Goal: Task Accomplishment & Management: Complete application form

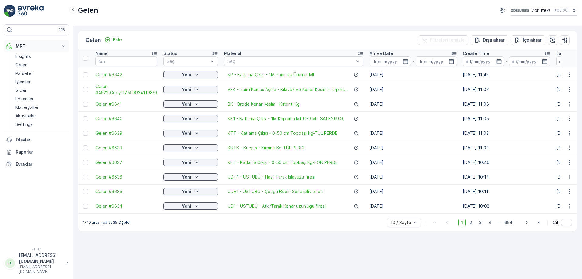
click at [25, 45] on p "MRF" at bounding box center [36, 46] width 41 height 6
click at [23, 45] on p "MRF" at bounding box center [36, 46] width 41 height 6
click at [24, 64] on p "Gelen" at bounding box center [21, 65] width 12 height 6
click at [109, 39] on icon "Ekle" at bounding box center [108, 40] width 6 height 6
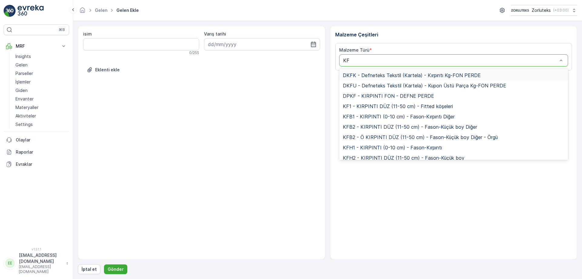
type input "KFT"
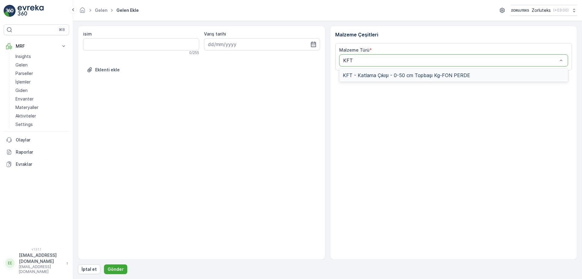
click at [383, 76] on span "KFT - Katlama Çıkışı - 0-50 cm Topbaşı Kg-FON PERDE" at bounding box center [406, 74] width 127 height 5
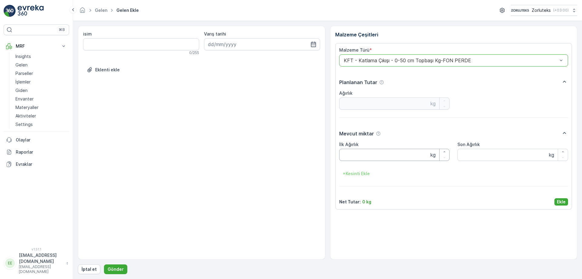
click at [353, 154] on Ağırlık "İlk Ağırlık" at bounding box center [394, 155] width 111 height 12
type Ağırlık "25"
type Ağırlık "25.55"
click at [472, 157] on Ağırlık "Son Ağırlık" at bounding box center [512, 155] width 111 height 12
type Ağırlık "25.55"
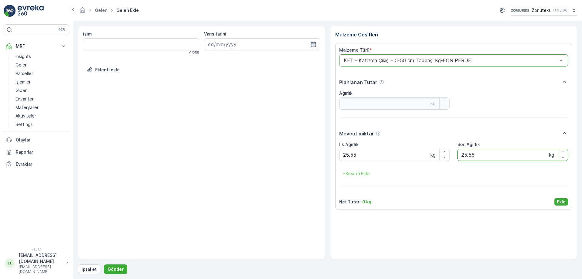
click at [313, 44] on icon "button" at bounding box center [313, 44] width 5 height 5
click at [216, 94] on div "6" at bounding box center [214, 95] width 10 height 10
type input "[DATE]"
click at [118, 268] on p "Gönder" at bounding box center [116, 269] width 16 height 6
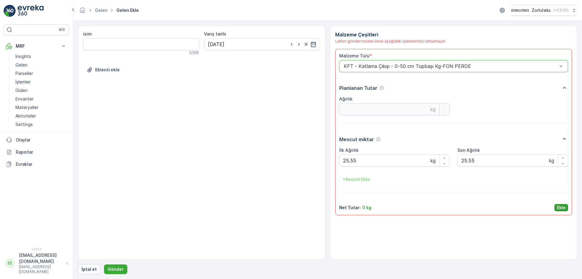
click at [561, 209] on p "Ekle" at bounding box center [561, 207] width 9 height 6
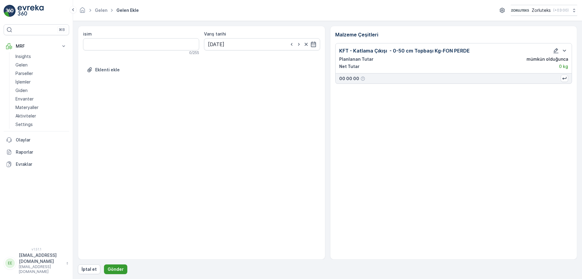
click at [117, 270] on p "Gönder" at bounding box center [116, 269] width 16 height 6
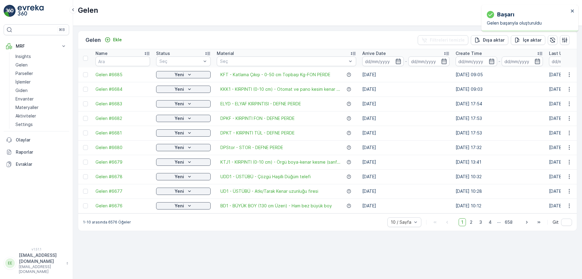
click at [89, 75] on div at bounding box center [86, 74] width 6 height 5
click at [83, 72] on input "checkbox" at bounding box center [83, 72] width 0 height 0
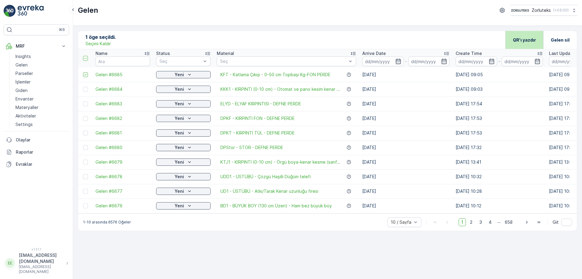
click at [521, 40] on p "QR'ı yazdır" at bounding box center [524, 40] width 23 height 6
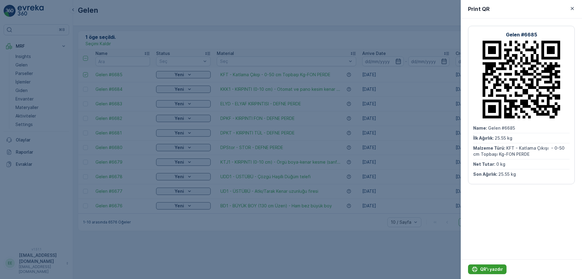
click at [488, 269] on p "QR'ı yazdır" at bounding box center [491, 269] width 23 height 6
click at [153, 21] on div at bounding box center [291, 139] width 582 height 279
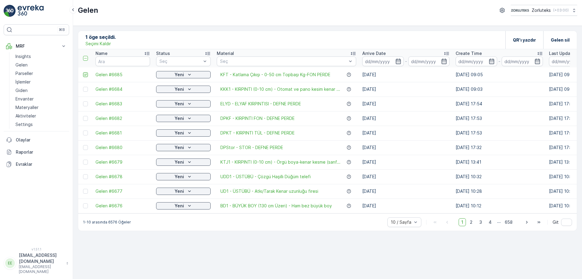
click at [85, 75] on icon at bounding box center [85, 74] width 4 height 4
click at [83, 72] on input "checkbox" at bounding box center [83, 72] width 0 height 0
click at [24, 65] on p "Gelen" at bounding box center [21, 65] width 12 height 6
click at [22, 46] on p "MRF" at bounding box center [36, 46] width 41 height 6
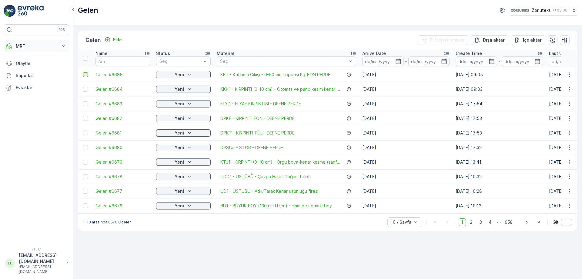
click at [62, 47] on icon at bounding box center [64, 46] width 6 height 6
click at [25, 67] on p "Gelen" at bounding box center [21, 65] width 12 height 6
click at [117, 39] on p "Ekle" at bounding box center [117, 40] width 9 height 6
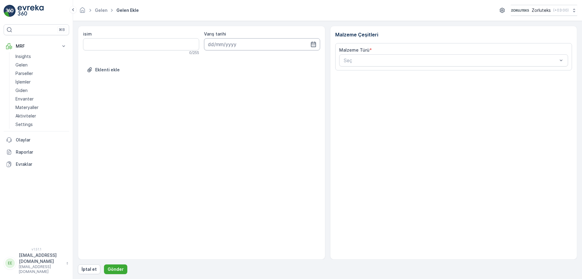
click at [316, 48] on input at bounding box center [262, 44] width 116 height 12
click at [214, 96] on div "6" at bounding box center [214, 95] width 10 height 10
type input "[DATE]"
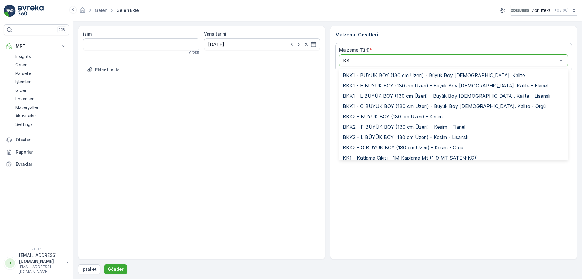
type input "KK1"
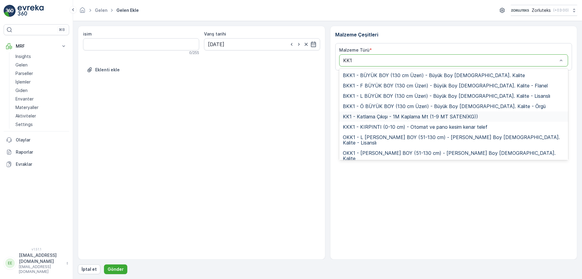
click at [366, 117] on span "KK1 - Katlama Çıkışı - 1M Kaplama Mt (1-9 MT SATEN(KG))" at bounding box center [410, 116] width 135 height 5
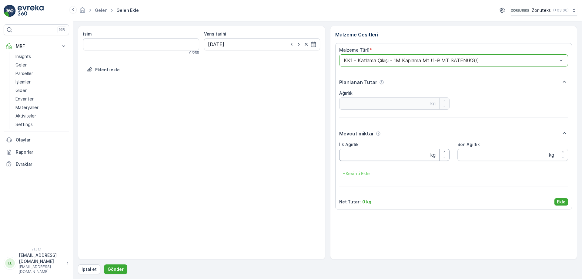
click at [364, 155] on Ağırlık "İlk Ağırlık" at bounding box center [394, 155] width 111 height 12
type Ağırlık "11.95"
click at [485, 154] on Ağırlık "Son Ağırlık" at bounding box center [512, 155] width 111 height 12
type Ağırlık "11.95"
click at [559, 199] on p "Ekle" at bounding box center [561, 202] width 9 height 6
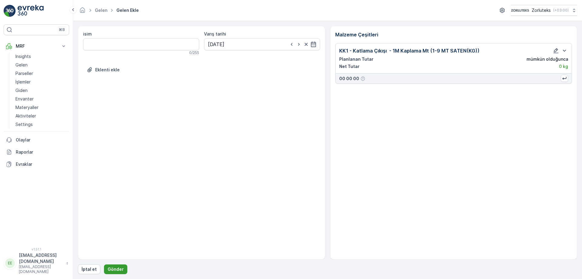
click at [115, 267] on p "Gönder" at bounding box center [116, 269] width 16 height 6
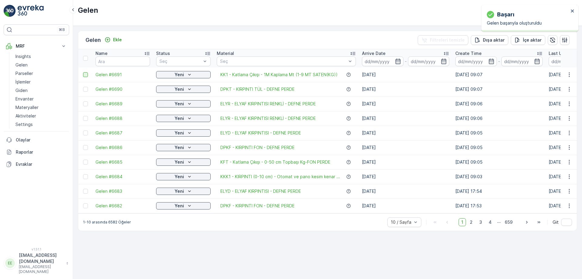
drag, startPoint x: 87, startPoint y: 75, endPoint x: 176, endPoint y: 92, distance: 90.2
click at [88, 75] on div at bounding box center [85, 74] width 5 height 5
click at [83, 72] on input "checkbox" at bounding box center [83, 72] width 0 height 0
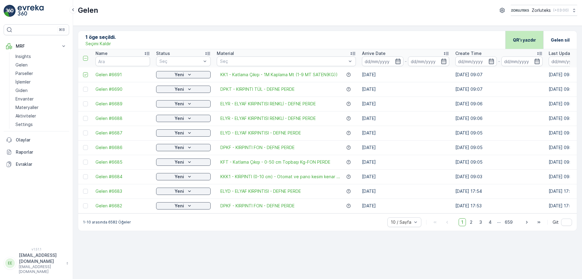
click at [518, 37] on p "QR'ı yazdır" at bounding box center [524, 40] width 23 height 6
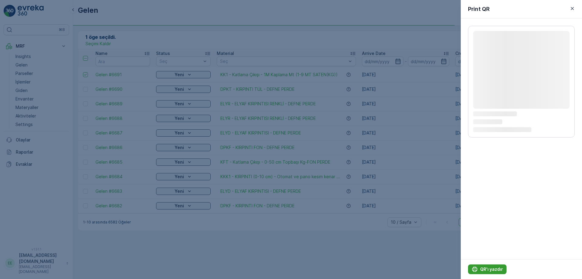
click at [496, 269] on p "QR'ı yazdır" at bounding box center [491, 269] width 23 height 6
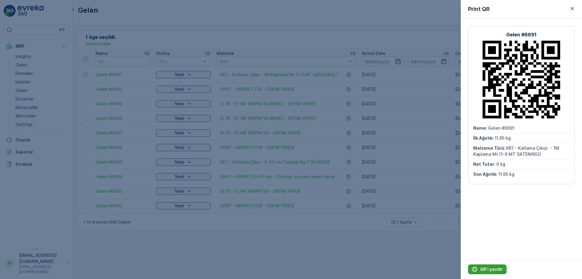
click at [491, 271] on p "QR'ı yazdır" at bounding box center [491, 269] width 23 height 6
click at [183, 23] on div at bounding box center [291, 139] width 582 height 279
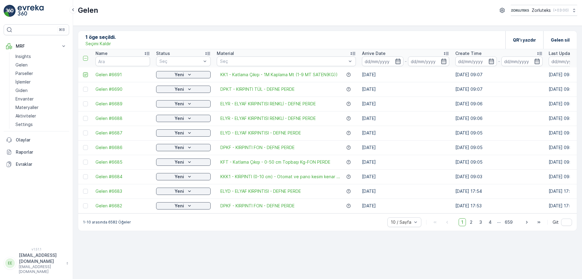
click at [84, 75] on icon at bounding box center [85, 75] width 2 height 2
click at [83, 72] on input "checkbox" at bounding box center [83, 72] width 0 height 0
click at [120, 38] on p "Ekle" at bounding box center [117, 40] width 9 height 6
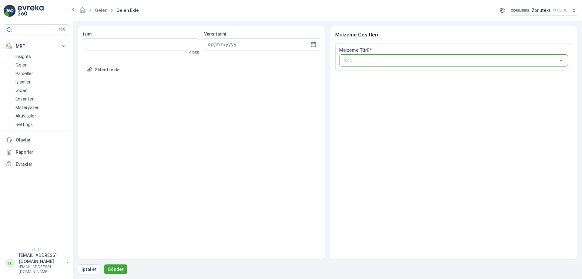
click at [343, 62] on input "text" at bounding box center [344, 60] width 2 height 5
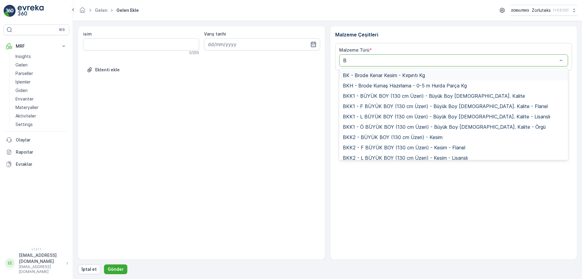
type input "BK"
click at [409, 77] on span "BK - Brode Kenar Kesim - Kırpıntı Kg" at bounding box center [384, 74] width 82 height 5
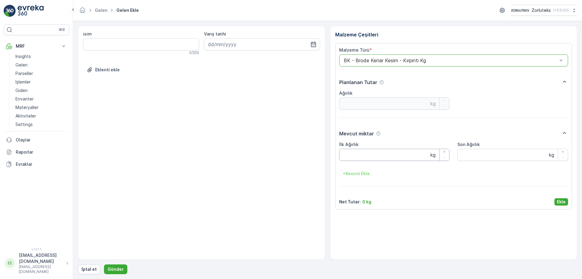
click at [365, 155] on Ağırlık "İlk Ağırlık" at bounding box center [394, 155] width 111 height 12
type Ağırlık "6.65"
click at [472, 154] on Ağırlık "Son Ağırlık" at bounding box center [512, 155] width 111 height 12
type Ağırlık "6.65"
click at [313, 42] on icon "button" at bounding box center [313, 44] width 5 height 5
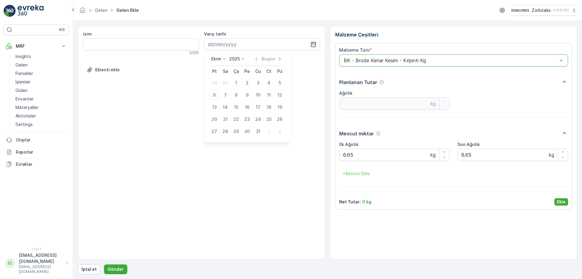
drag, startPoint x: 216, startPoint y: 96, endPoint x: 213, endPoint y: 94, distance: 3.5
click at [215, 95] on div "6" at bounding box center [214, 95] width 10 height 10
type input "[DATE]"
click at [117, 268] on p "Gönder" at bounding box center [116, 269] width 16 height 6
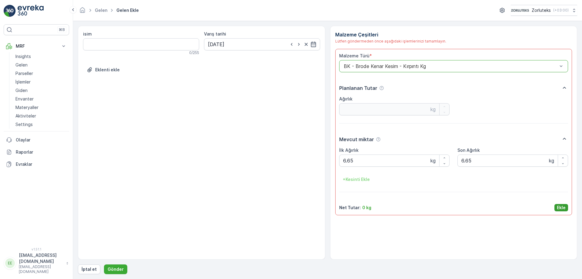
click at [559, 204] on button "Ekle" at bounding box center [561, 207] width 14 height 7
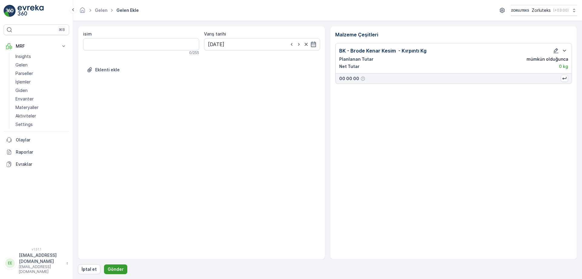
click at [118, 272] on button "Gönder" at bounding box center [115, 269] width 23 height 10
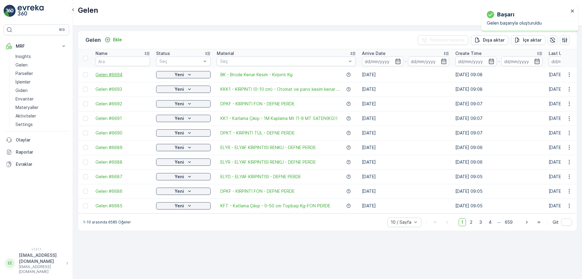
drag, startPoint x: 86, startPoint y: 76, endPoint x: 115, endPoint y: 74, distance: 28.8
click at [86, 75] on div at bounding box center [85, 74] width 5 height 5
click at [83, 72] on input "checkbox" at bounding box center [83, 72] width 0 height 0
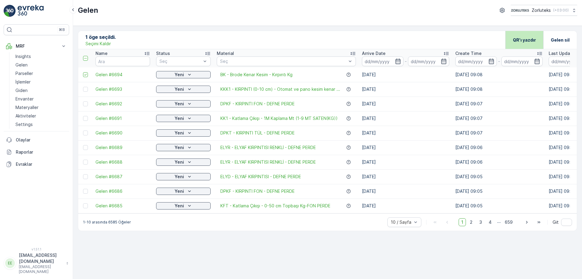
click at [520, 41] on p "QR'ı yazdır" at bounding box center [524, 40] width 23 height 6
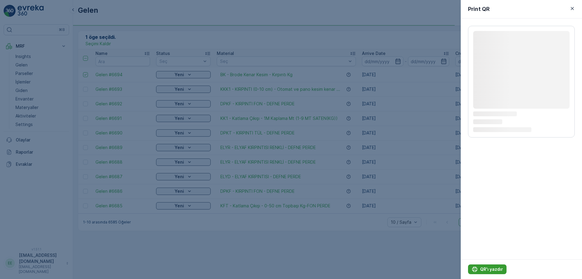
click at [486, 269] on p "QR'ı yazdır" at bounding box center [491, 269] width 23 height 6
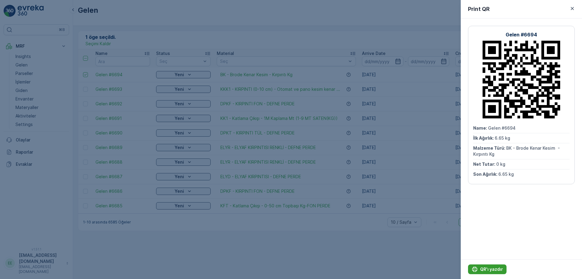
click at [484, 267] on p "QR'ı yazdır" at bounding box center [491, 269] width 23 height 6
click at [572, 8] on icon "button" at bounding box center [572, 8] width 6 height 6
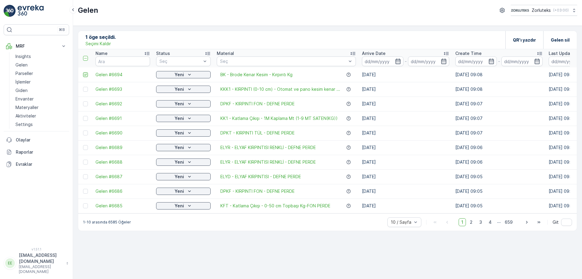
click at [87, 76] on icon at bounding box center [85, 74] width 4 height 4
click at [83, 72] on input "checkbox" at bounding box center [83, 72] width 0 height 0
click at [116, 39] on p "Ekle" at bounding box center [117, 40] width 9 height 6
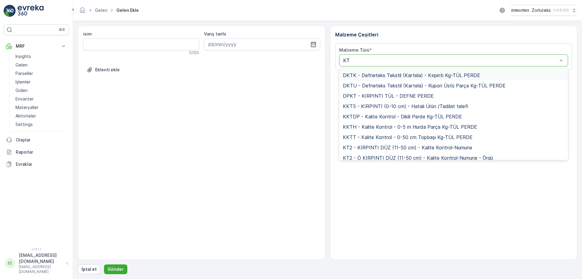
type input "KTT"
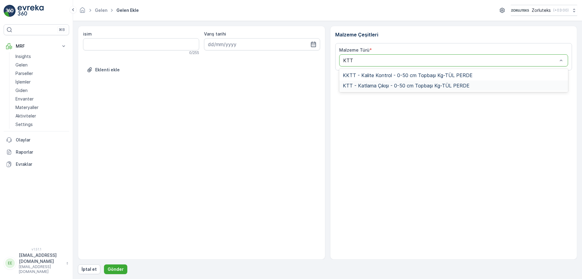
click at [427, 89] on div "KTT - Katlama Çıkışı - 0-50 cm Topbaşı Kg-TÜL PERDE" at bounding box center [453, 85] width 229 height 10
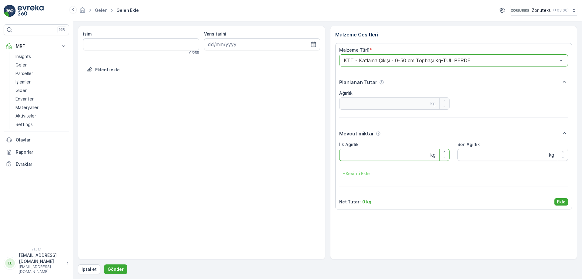
click at [366, 157] on Ağırlık "İlk Ağırlık" at bounding box center [394, 155] width 111 height 12
type Ağırlık "15.15"
click at [473, 155] on Ağırlık "Son Ağırlık" at bounding box center [512, 155] width 111 height 12
type Ağırlık "15.15"
click at [555, 202] on button "Ekle" at bounding box center [561, 201] width 14 height 7
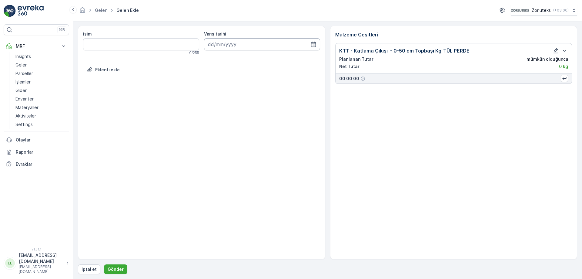
click at [313, 44] on icon "button" at bounding box center [313, 44] width 5 height 5
click at [214, 95] on div "6" at bounding box center [214, 95] width 10 height 10
type input "[DATE]"
click at [111, 269] on p "Gönder" at bounding box center [116, 269] width 16 height 6
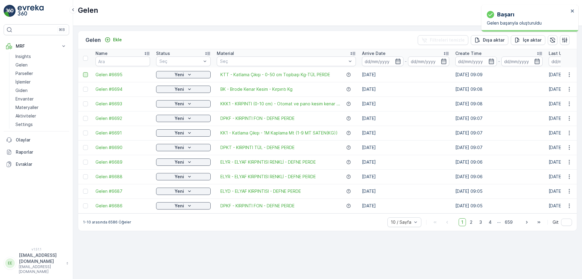
drag, startPoint x: 84, startPoint y: 77, endPoint x: 89, endPoint y: 80, distance: 5.6
click at [84, 76] on div at bounding box center [85, 74] width 5 height 5
click at [83, 72] on input "checkbox" at bounding box center [83, 72] width 0 height 0
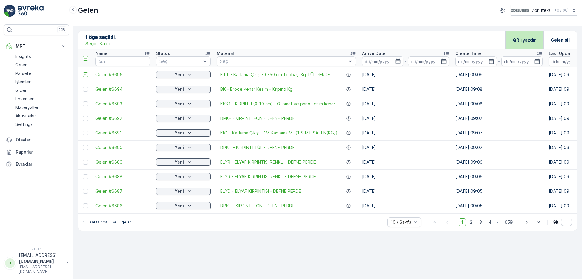
click at [523, 42] on p "QR'ı yazdır" at bounding box center [524, 40] width 23 height 6
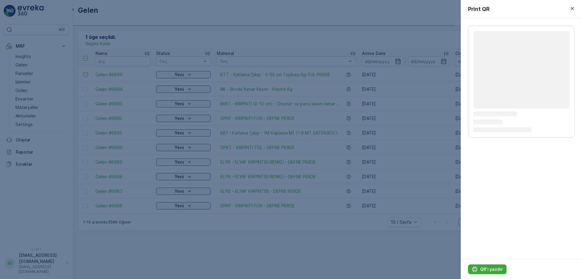
click at [495, 278] on div "QR'ı yazdır" at bounding box center [521, 269] width 121 height 20
click at [491, 269] on p "QR'ı yazdır" at bounding box center [491, 269] width 23 height 6
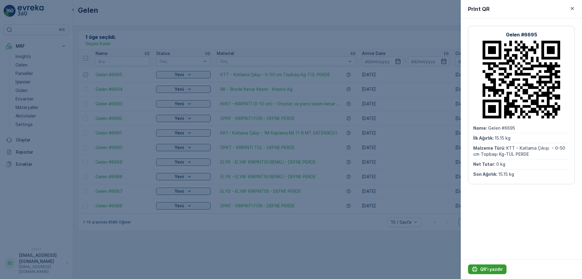
click at [488, 268] on p "QR'ı yazdır" at bounding box center [491, 269] width 23 height 6
click at [573, 9] on icon "button" at bounding box center [572, 8] width 3 height 3
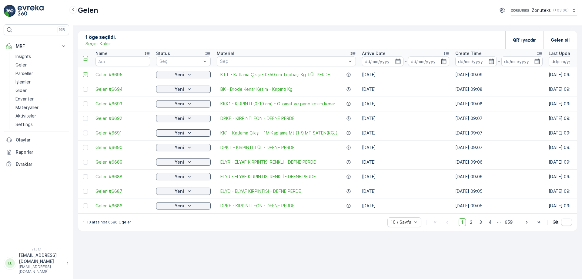
drag, startPoint x: 85, startPoint y: 75, endPoint x: 97, endPoint y: 52, distance: 25.5
click at [85, 75] on icon at bounding box center [85, 74] width 4 height 4
click at [83, 72] on input "checkbox" at bounding box center [83, 72] width 0 height 0
click at [122, 40] on p "Ekle" at bounding box center [117, 40] width 9 height 6
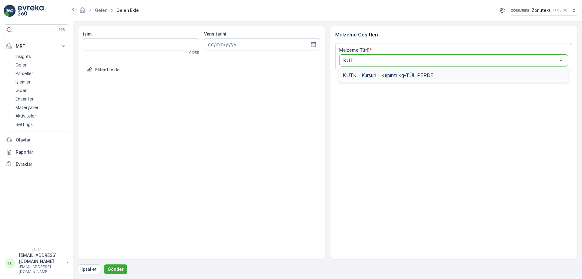
type input "KUTK"
click at [427, 74] on span "KUTK - Kurşun - Kırpıntı Kg-TÜL PERDE" at bounding box center [388, 74] width 91 height 5
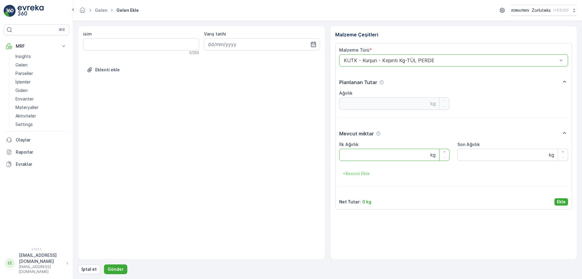
click at [355, 156] on Ağırlık "İlk Ağırlık" at bounding box center [394, 155] width 111 height 12
type Ağırlık "3.9"
click at [477, 155] on Ağırlık "Son Ağırlık" at bounding box center [512, 155] width 111 height 12
type Ağırlık "3.9"
click at [558, 201] on p "Ekle" at bounding box center [561, 202] width 9 height 6
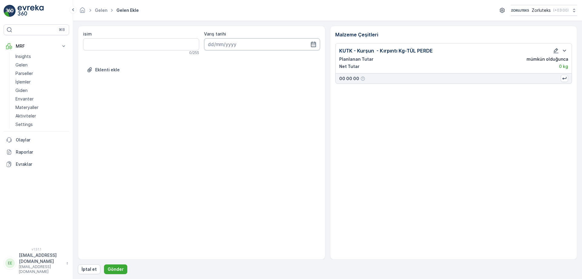
click at [314, 47] on input at bounding box center [262, 44] width 116 height 12
drag, startPoint x: 214, startPoint y: 96, endPoint x: 170, endPoint y: 135, distance: 58.6
click at [213, 96] on div "6" at bounding box center [214, 95] width 10 height 10
type input "[DATE]"
click at [119, 265] on button "Gönder" at bounding box center [115, 269] width 23 height 10
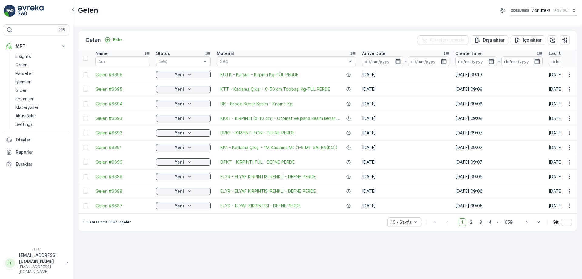
drag, startPoint x: 84, startPoint y: 76, endPoint x: 89, endPoint y: 83, distance: 8.7
click at [85, 75] on div at bounding box center [85, 74] width 5 height 5
click at [83, 72] on input "checkbox" at bounding box center [83, 72] width 0 height 0
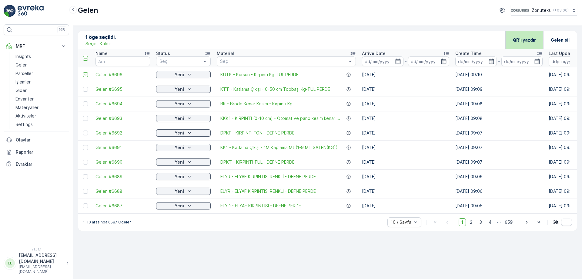
click at [521, 38] on p "QR'ı yazdır" at bounding box center [524, 40] width 23 height 6
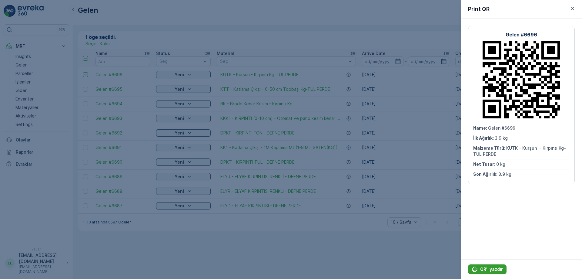
click at [483, 266] on button "QR'ı yazdır" at bounding box center [487, 269] width 38 height 10
click at [571, 8] on icon "button" at bounding box center [572, 8] width 6 height 6
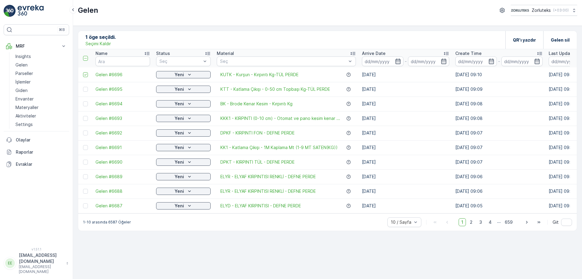
click at [89, 75] on div at bounding box center [86, 74] width 6 height 5
click at [83, 72] on input "checkbox" at bounding box center [83, 72] width 0 height 0
click at [119, 38] on p "Ekle" at bounding box center [117, 40] width 9 height 6
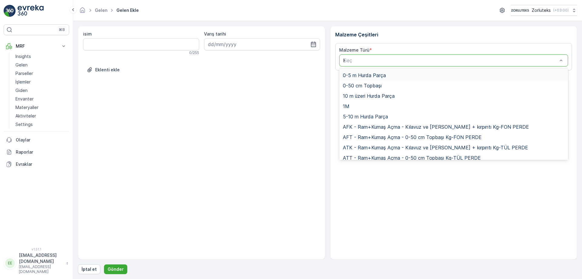
type input "KP"
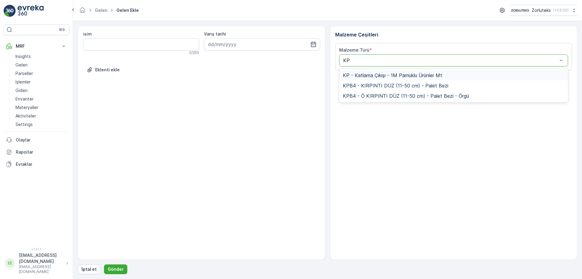
click at [386, 75] on span "KP - Katlama Çıkışı - 1M Pamuklu Ürünler Mt" at bounding box center [392, 74] width 99 height 5
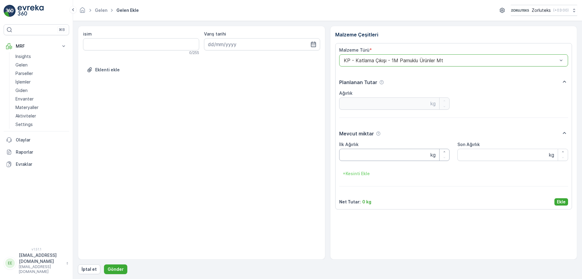
click at [371, 157] on Ağırlık "İlk Ağırlık" at bounding box center [394, 155] width 111 height 12
type Ağırlık "4.9"
click at [478, 156] on Ağırlık "Son Ağırlık" at bounding box center [512, 155] width 111 height 12
type Ağırlık "4.9"
click at [565, 202] on p "Ekle" at bounding box center [561, 202] width 9 height 6
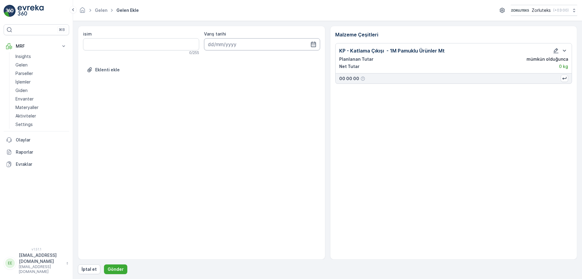
click at [310, 45] on icon "button" at bounding box center [313, 44] width 6 height 6
click at [217, 95] on div "6" at bounding box center [214, 95] width 10 height 10
type input "[DATE]"
click at [123, 270] on button "Gönder" at bounding box center [115, 269] width 23 height 10
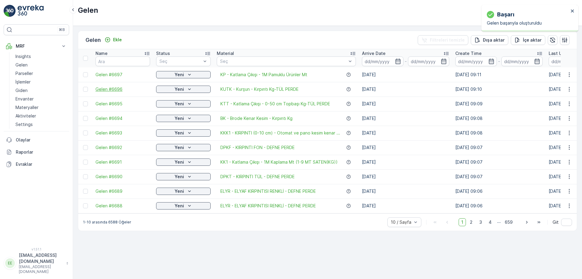
drag, startPoint x: 86, startPoint y: 75, endPoint x: 129, endPoint y: 90, distance: 46.3
click at [86, 75] on div at bounding box center [85, 74] width 5 height 5
click at [83, 72] on input "checkbox" at bounding box center [83, 72] width 0 height 0
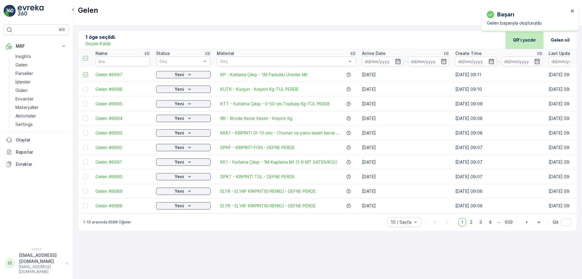
click at [518, 39] on p "QR'ı yazdır" at bounding box center [524, 40] width 23 height 6
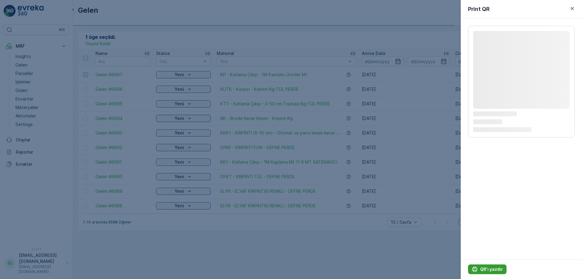
click at [496, 267] on p "QR'ı yazdır" at bounding box center [491, 269] width 23 height 6
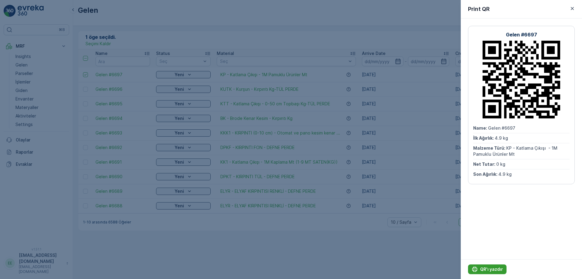
click at [486, 269] on p "QR'ı yazdır" at bounding box center [491, 269] width 23 height 6
click at [574, 5] on button "button" at bounding box center [572, 8] width 7 height 7
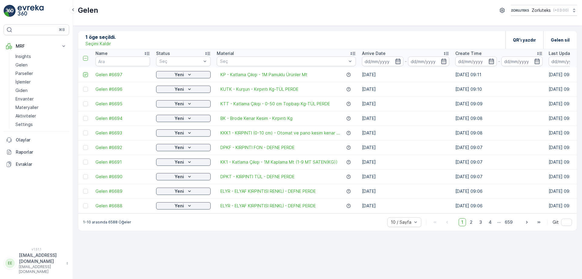
click at [87, 74] on icon at bounding box center [85, 74] width 4 height 4
click at [83, 72] on input "checkbox" at bounding box center [83, 72] width 0 height 0
click at [119, 39] on p "Ekle" at bounding box center [117, 40] width 9 height 6
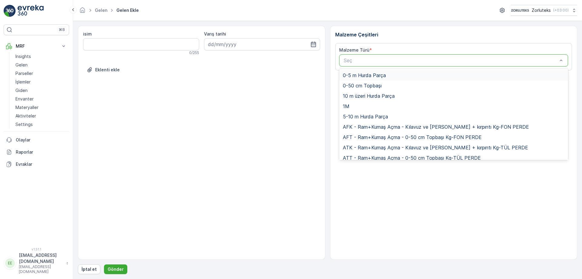
type input "M"
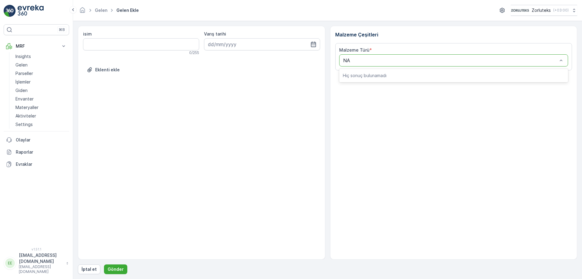
type input "N"
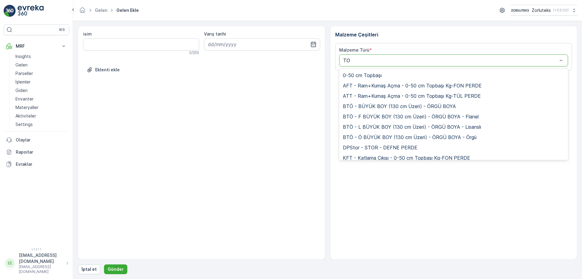
type input "T"
